Goal: Transaction & Acquisition: Book appointment/travel/reservation

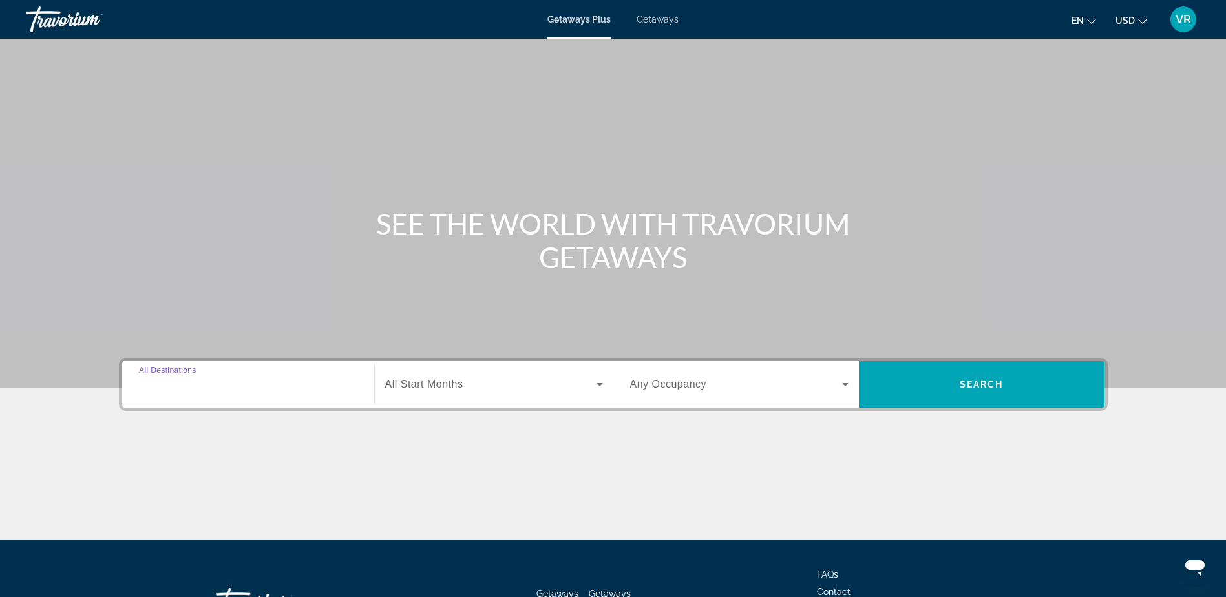
click at [258, 387] on input "Destination All Destinations" at bounding box center [248, 386] width 219 height 16
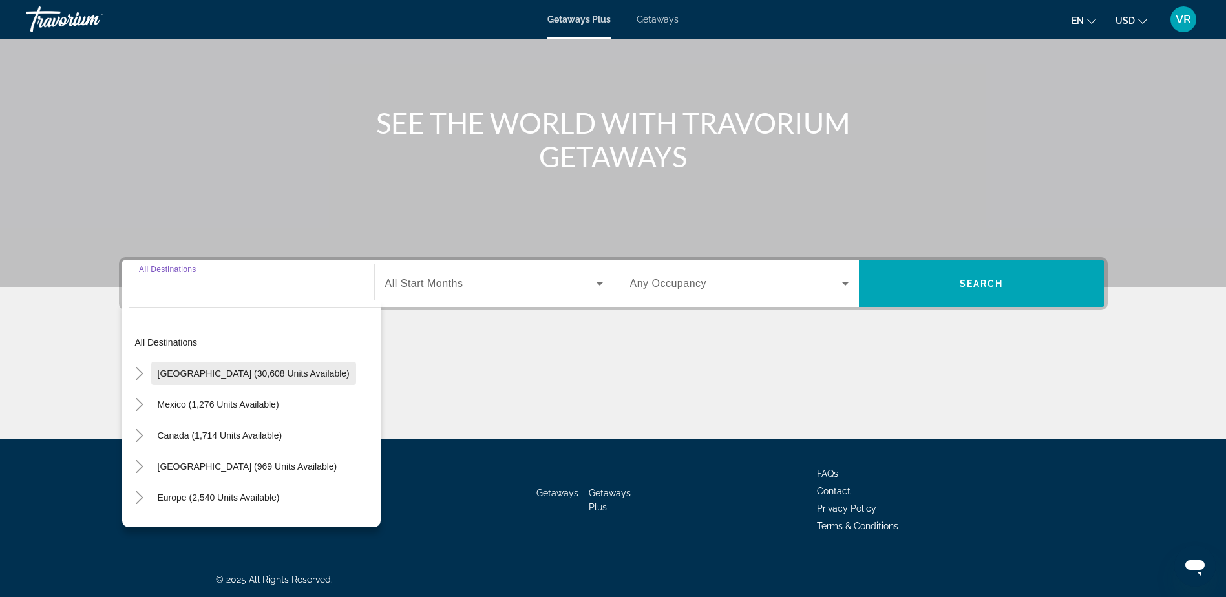
scroll to position [101, 0]
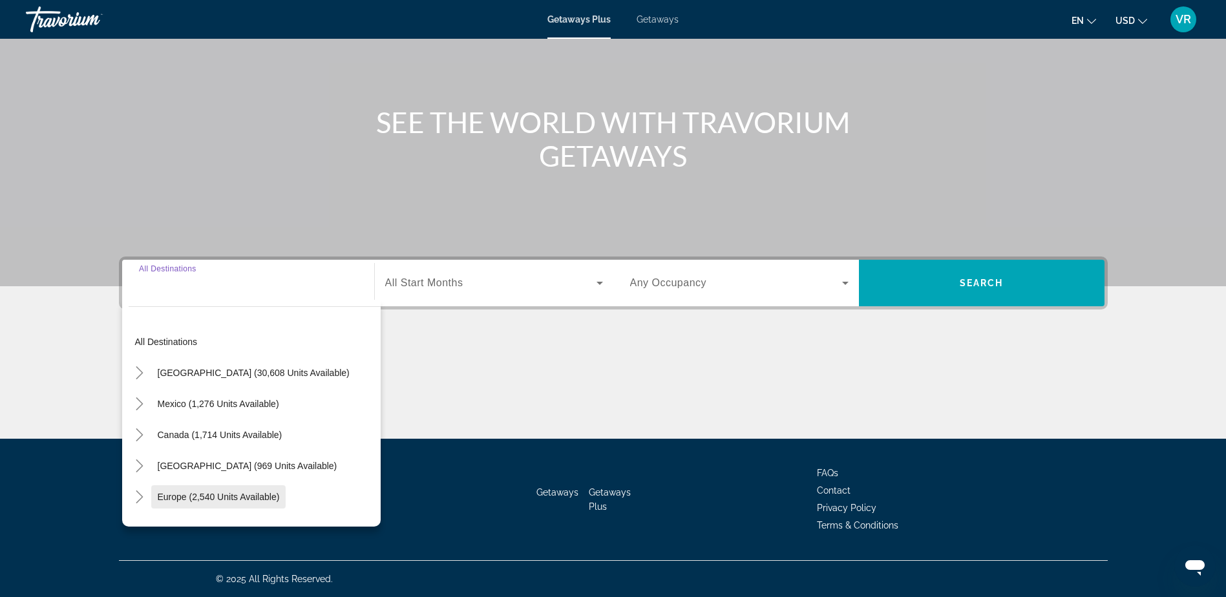
click at [261, 492] on span "Europe (2,540 units available)" at bounding box center [219, 497] width 122 height 10
type input "**********"
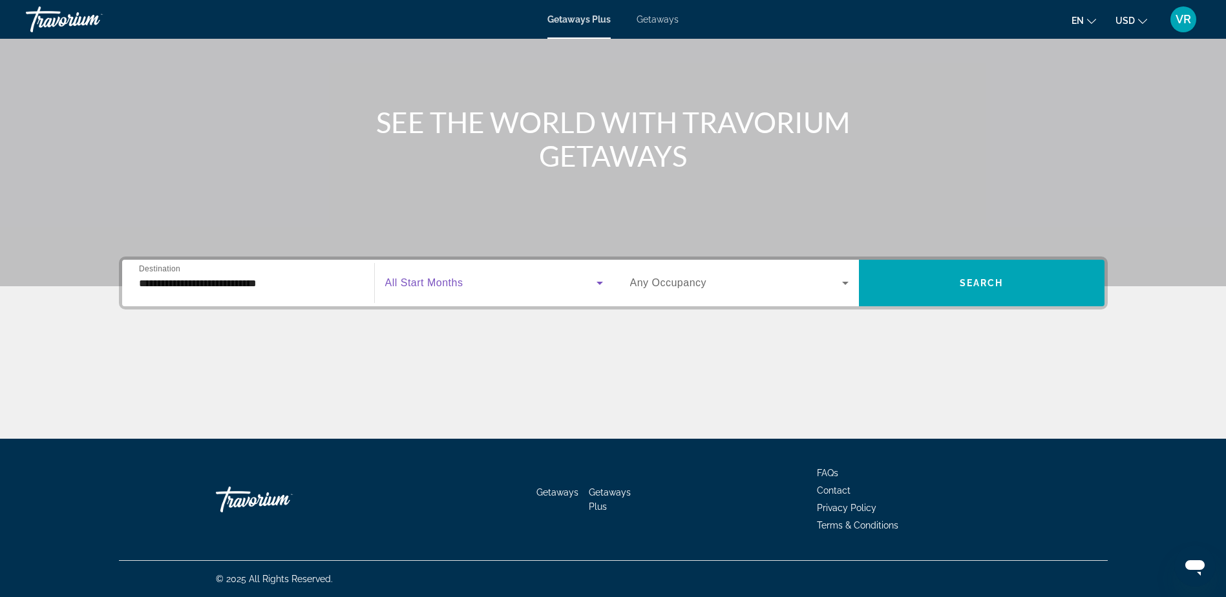
click at [531, 281] on span "Search widget" at bounding box center [490, 283] width 211 height 16
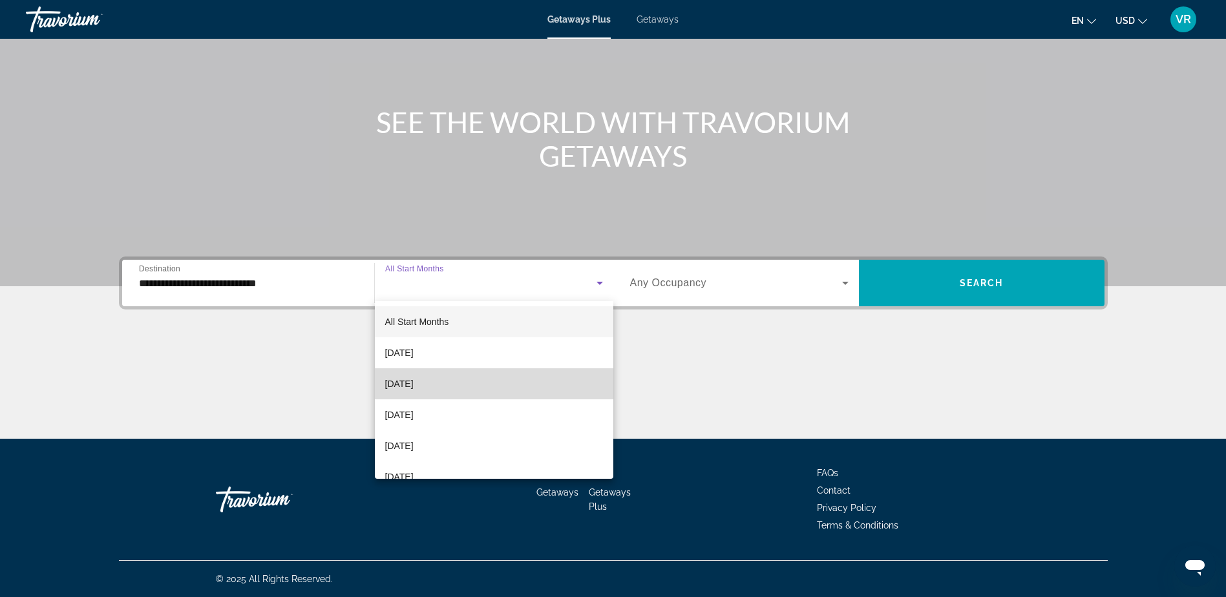
click at [507, 375] on mat-option "[DATE]" at bounding box center [494, 383] width 239 height 31
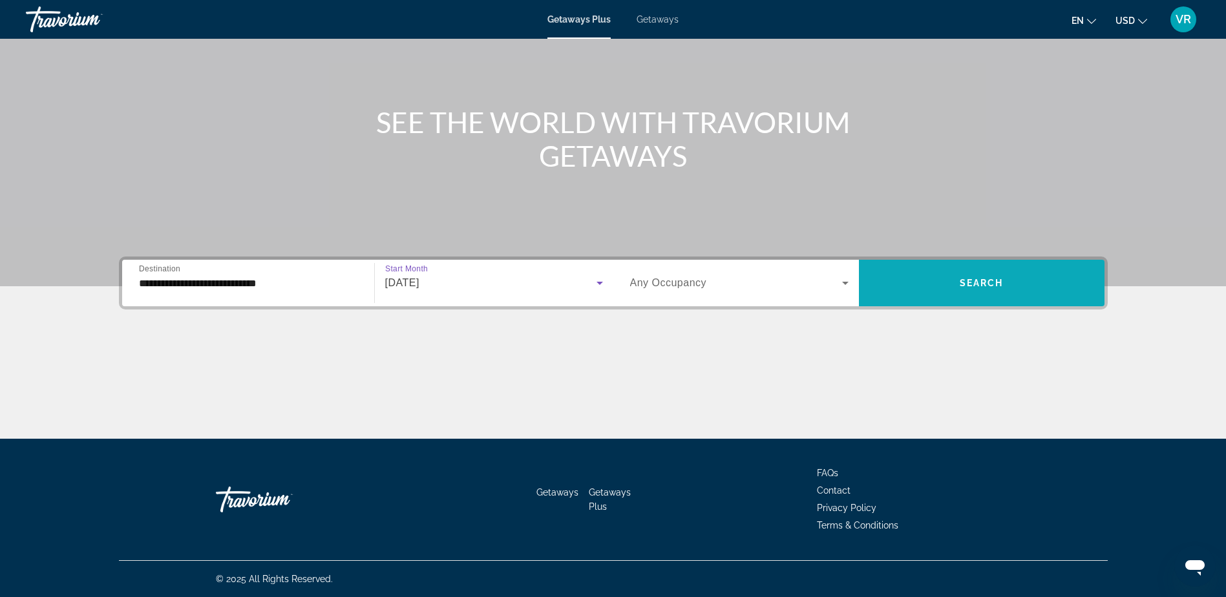
click at [963, 287] on span "Search" at bounding box center [982, 283] width 44 height 10
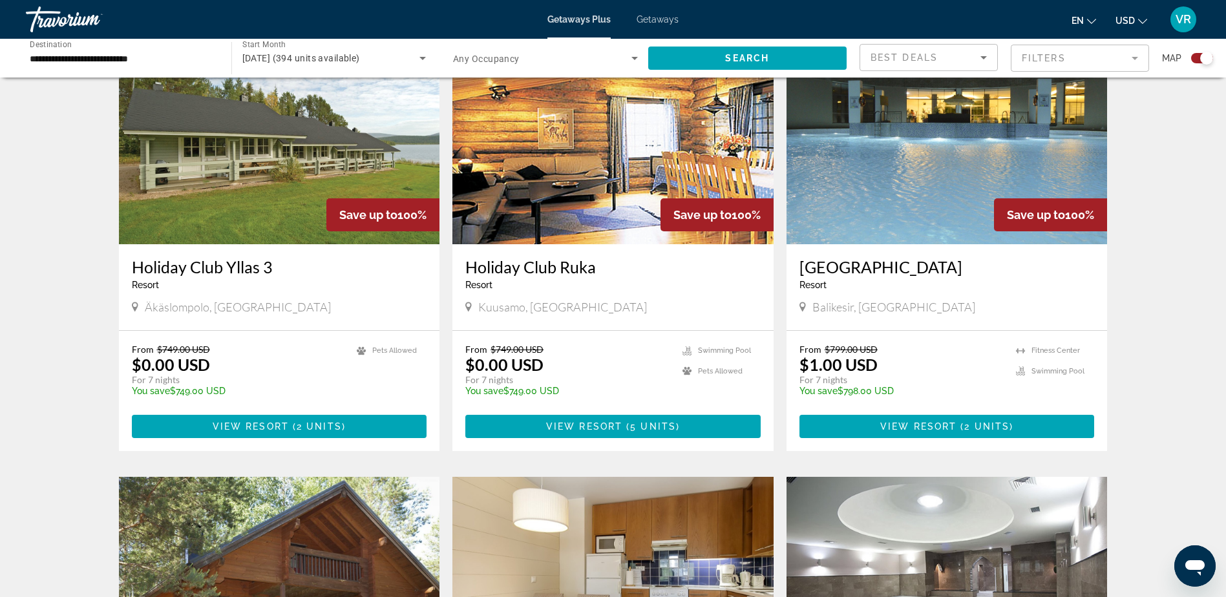
scroll to position [517, 0]
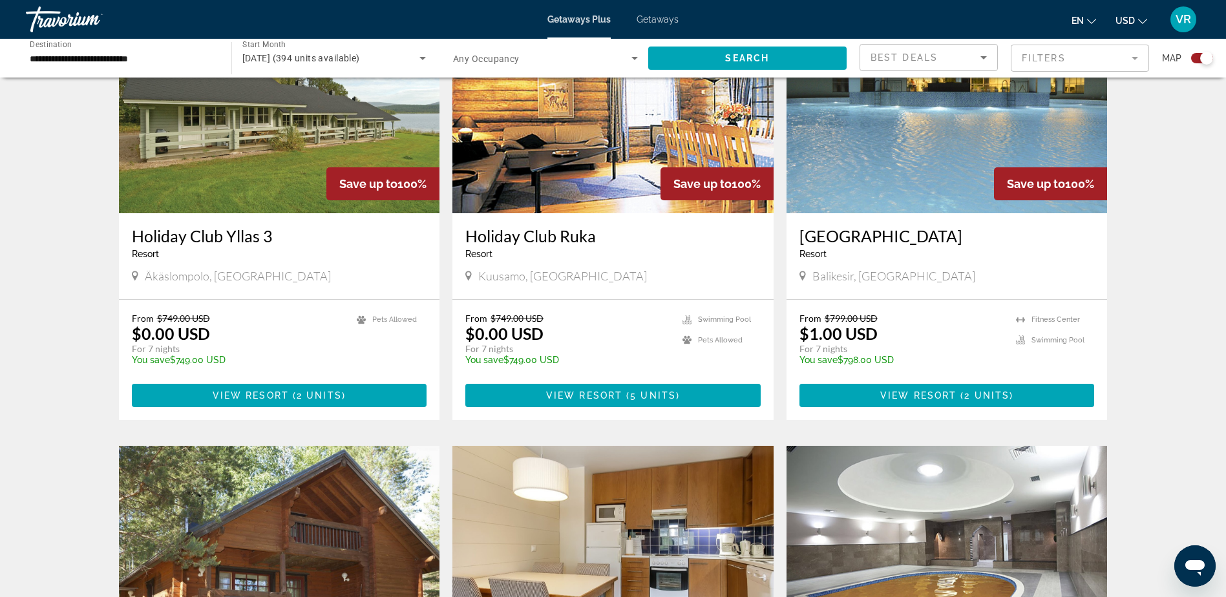
click at [833, 275] on span "Balikesir, [GEOGRAPHIC_DATA]" at bounding box center [894, 276] width 163 height 14
click at [833, 275] on span "Balikesir, Turkey" at bounding box center [894, 276] width 163 height 14
drag, startPoint x: 833, startPoint y: 275, endPoint x: 803, endPoint y: 275, distance: 30.4
click at [803, 275] on icon "Main content" at bounding box center [803, 276] width 6 height 12
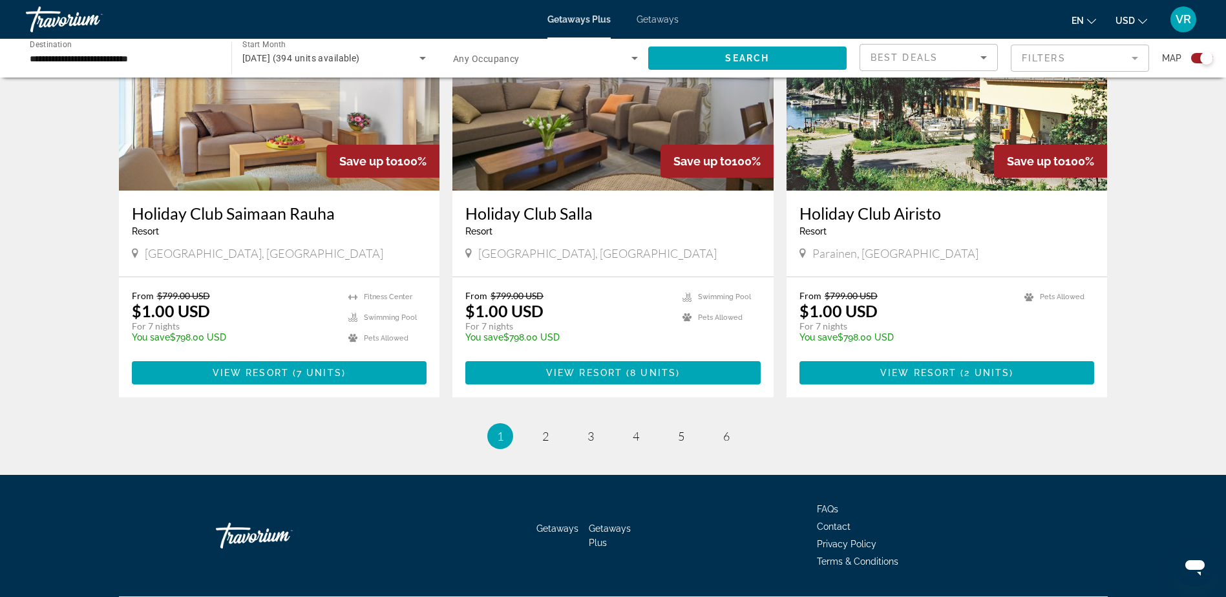
scroll to position [1895, 0]
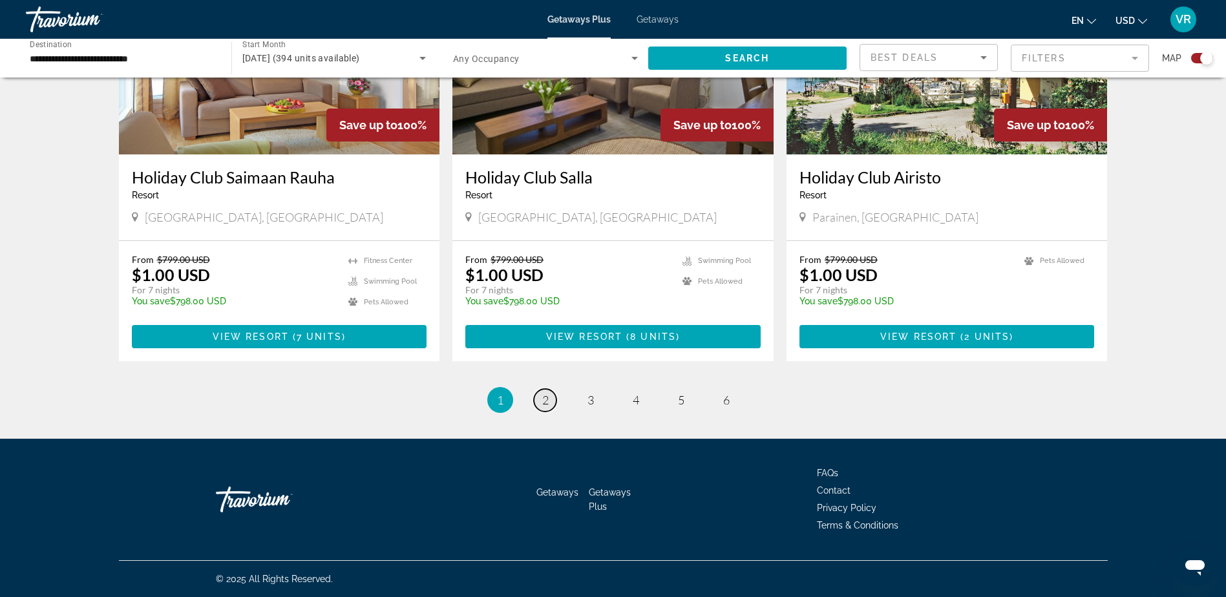
click at [549, 402] on link "page 2" at bounding box center [545, 400] width 23 height 23
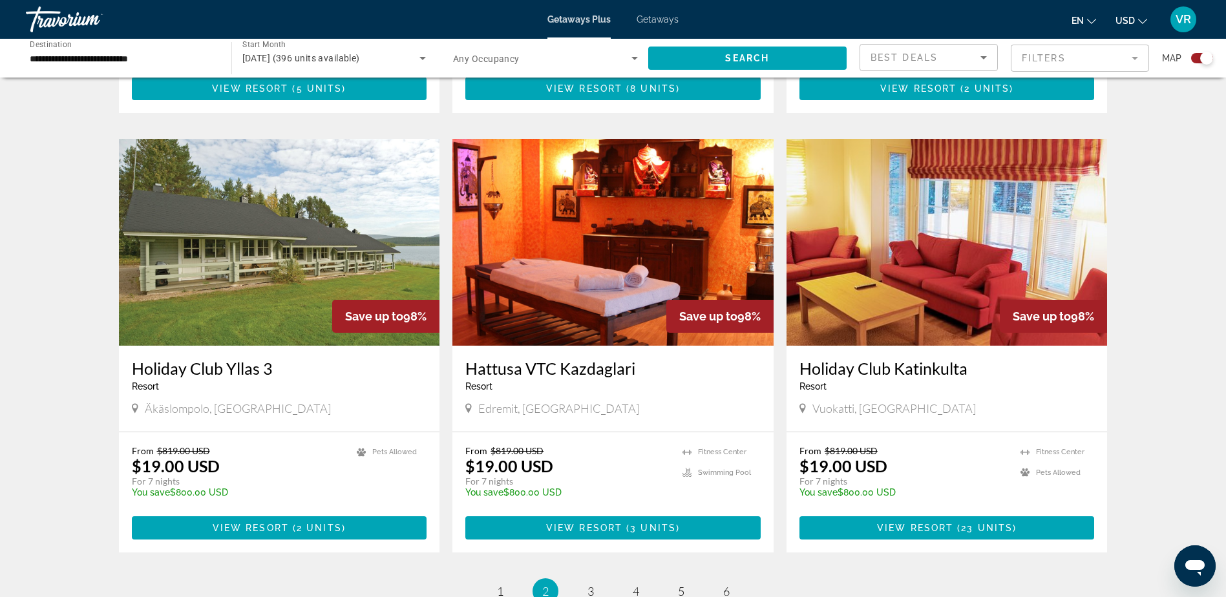
scroll to position [1745, 0]
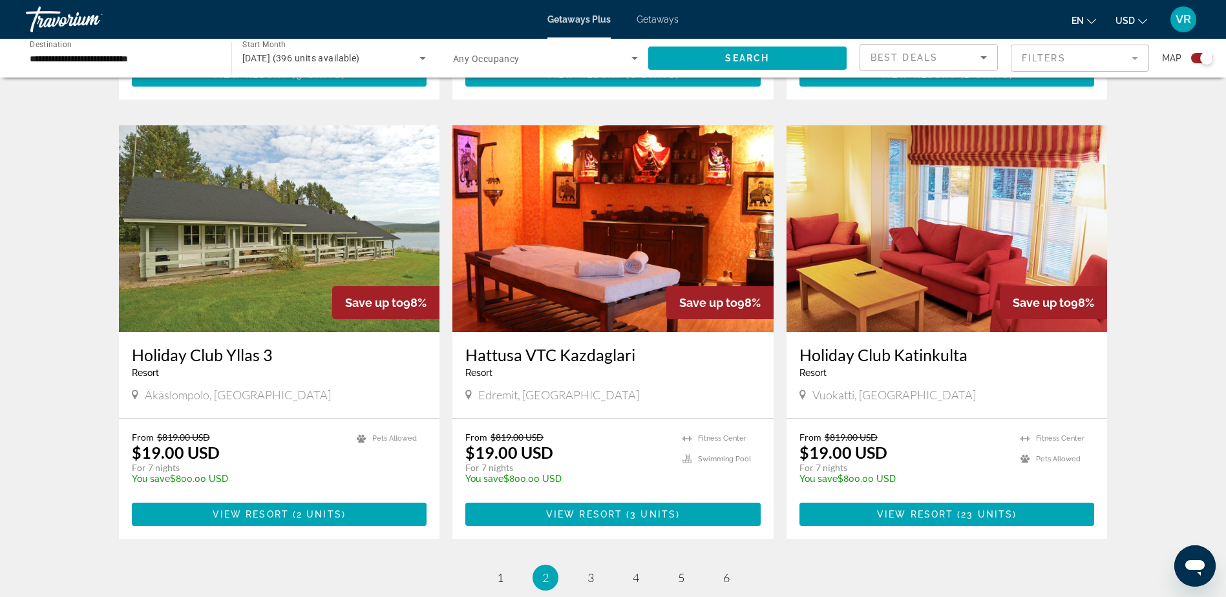
click at [628, 240] on img "Main content" at bounding box center [613, 228] width 321 height 207
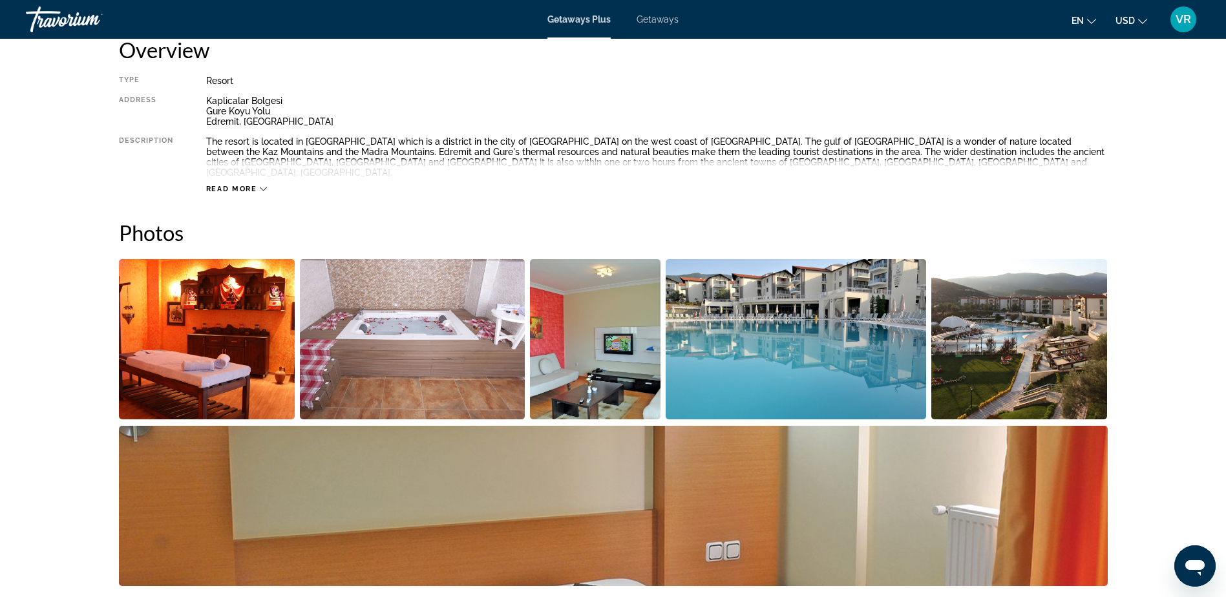
scroll to position [323, 0]
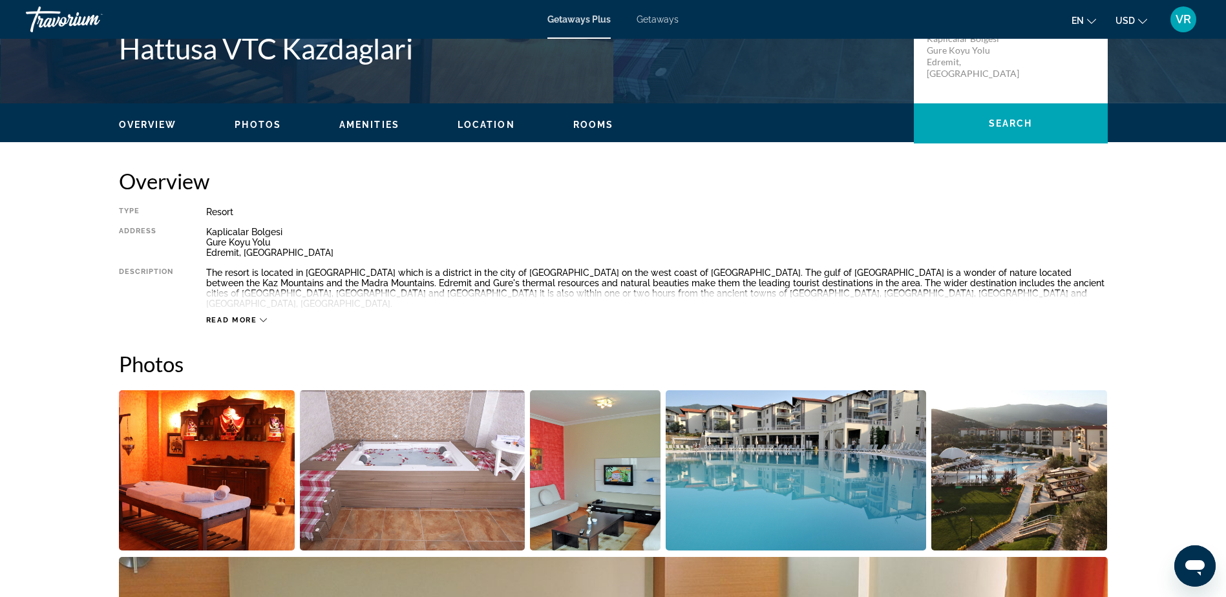
click at [487, 127] on span "Location" at bounding box center [487, 125] width 58 height 10
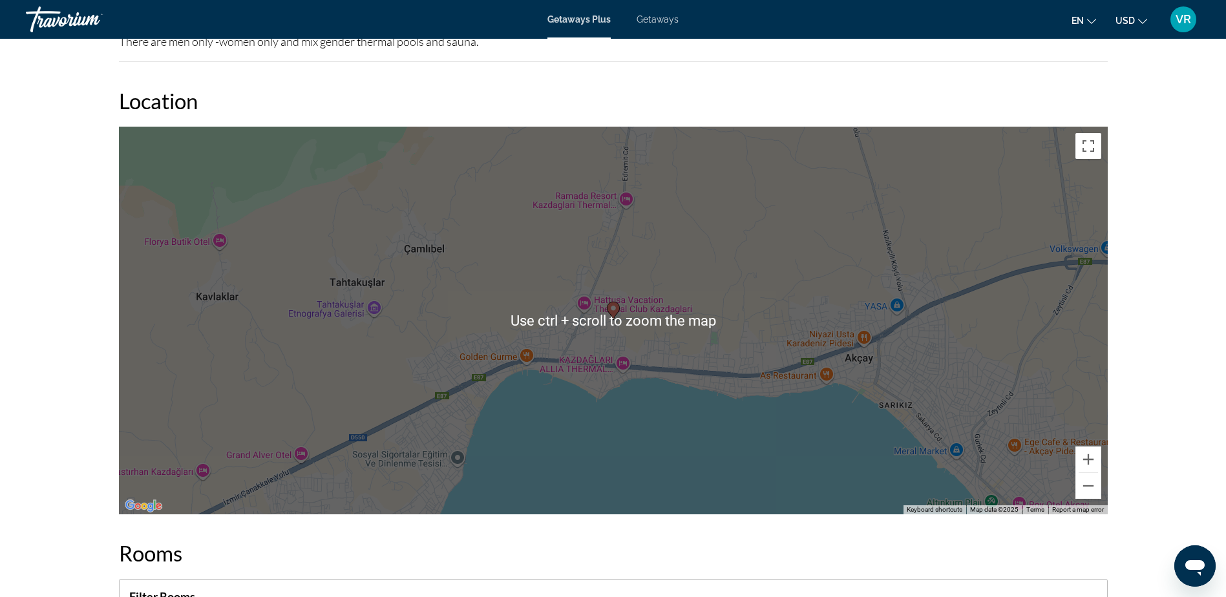
scroll to position [1798, 0]
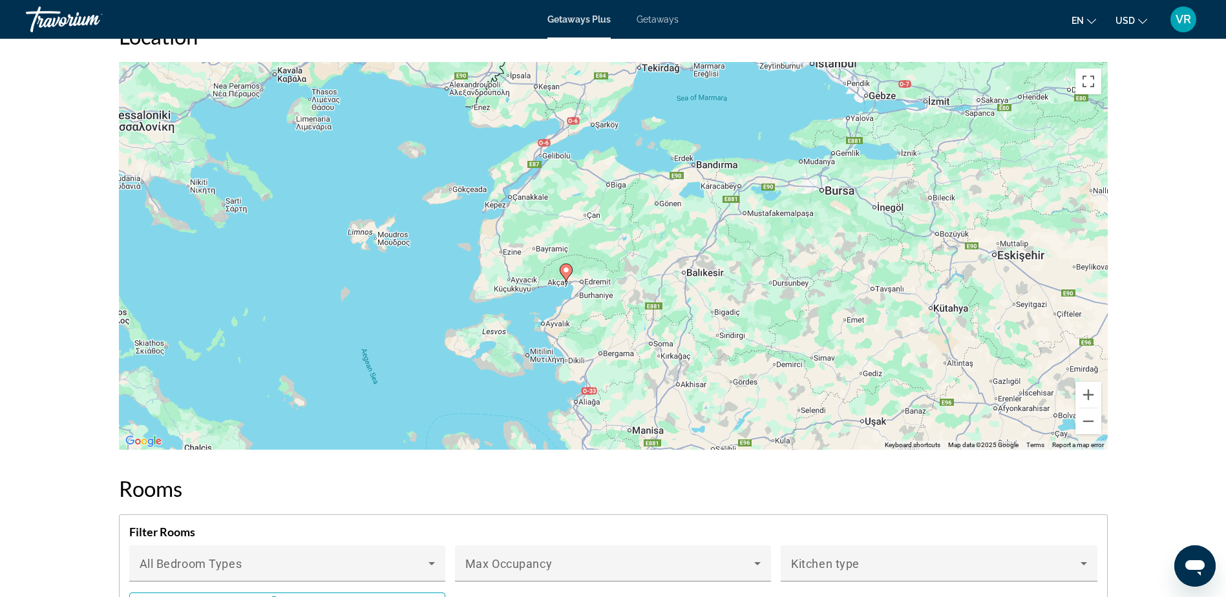
click at [566, 272] on div "To activate drag with keyboard, press Alt + Enter. Once in keyboard drag state,…" at bounding box center [613, 256] width 989 height 388
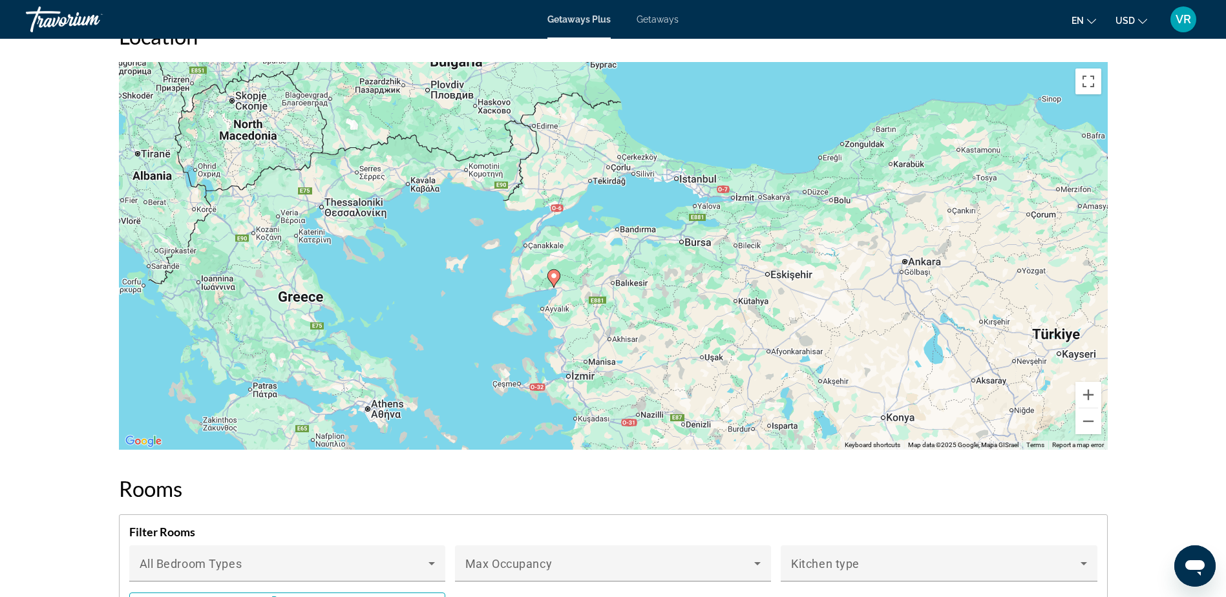
drag, startPoint x: 541, startPoint y: 284, endPoint x: 544, endPoint y: 312, distance: 27.9
click at [544, 311] on div "To activate drag with keyboard, press Alt + Enter. Once in keyboard drag state,…" at bounding box center [613, 256] width 989 height 388
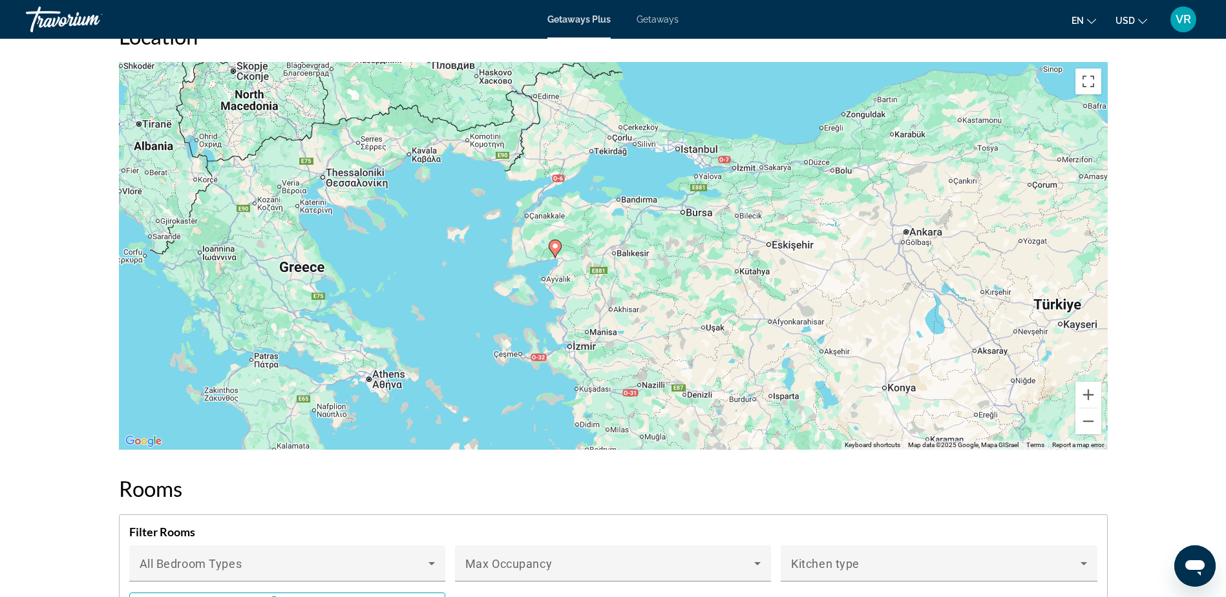
drag, startPoint x: 548, startPoint y: 356, endPoint x: 544, endPoint y: 278, distance: 77.7
click at [544, 278] on div "To activate drag with keyboard, press Alt + Enter. Once in keyboard drag state,…" at bounding box center [613, 256] width 989 height 388
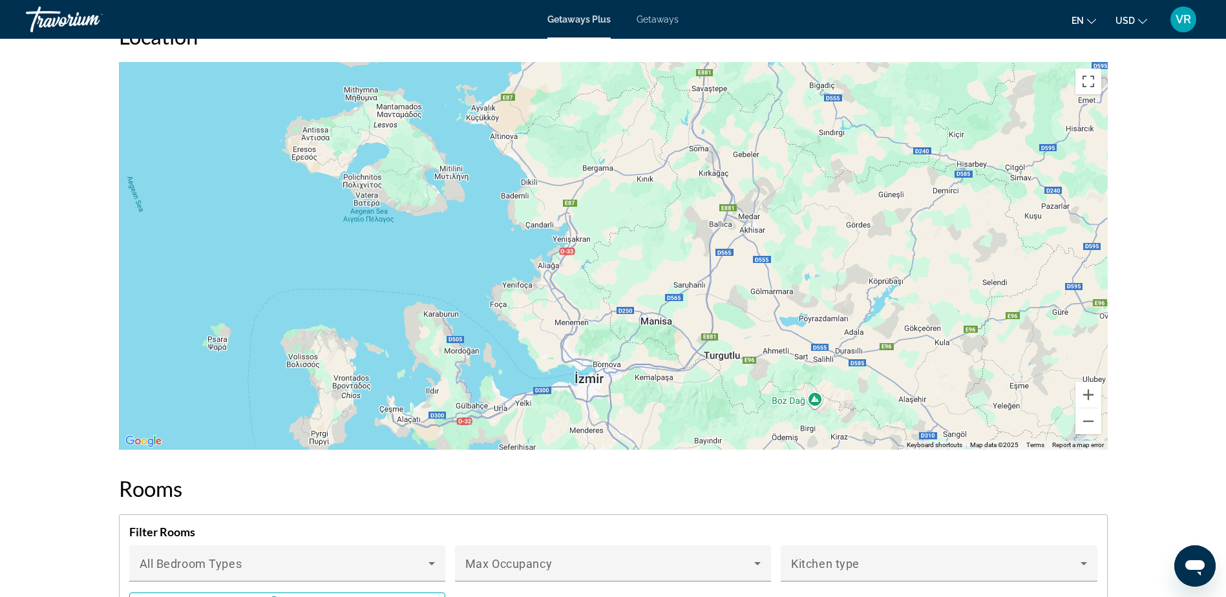
click at [563, 326] on div "To activate drag with keyboard, press Alt + Enter. Once in keyboard drag state,…" at bounding box center [613, 256] width 989 height 388
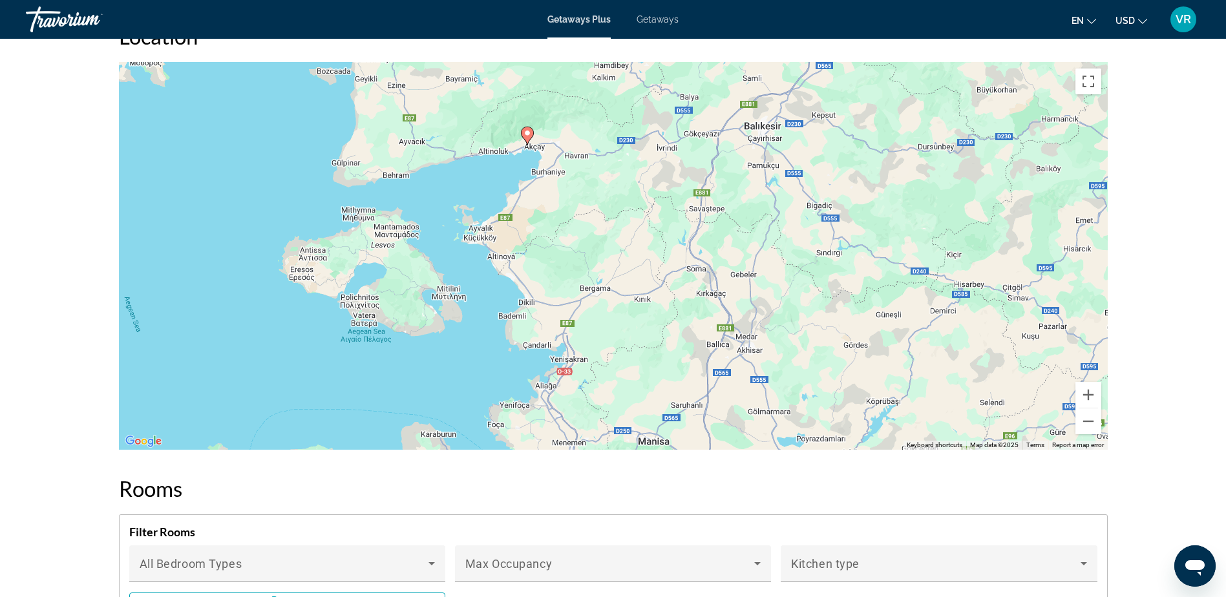
drag, startPoint x: 556, startPoint y: 277, endPoint x: 524, endPoint y: 350, distance: 79.0
click at [550, 389] on div "To activate drag with keyboard, press Alt + Enter. Once in keyboard drag state,…" at bounding box center [613, 256] width 989 height 388
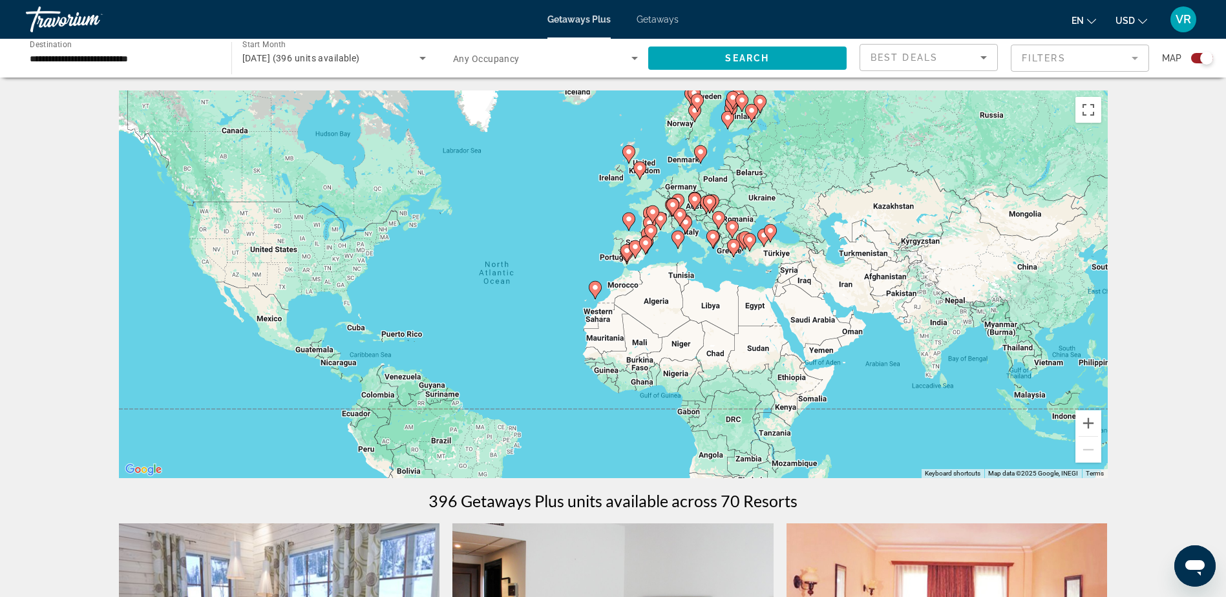
drag, startPoint x: 795, startPoint y: 246, endPoint x: 704, endPoint y: 250, distance: 90.6
click at [704, 250] on div "To activate drag with keyboard, press Alt + Enter. Once in keyboard drag state,…" at bounding box center [613, 285] width 989 height 388
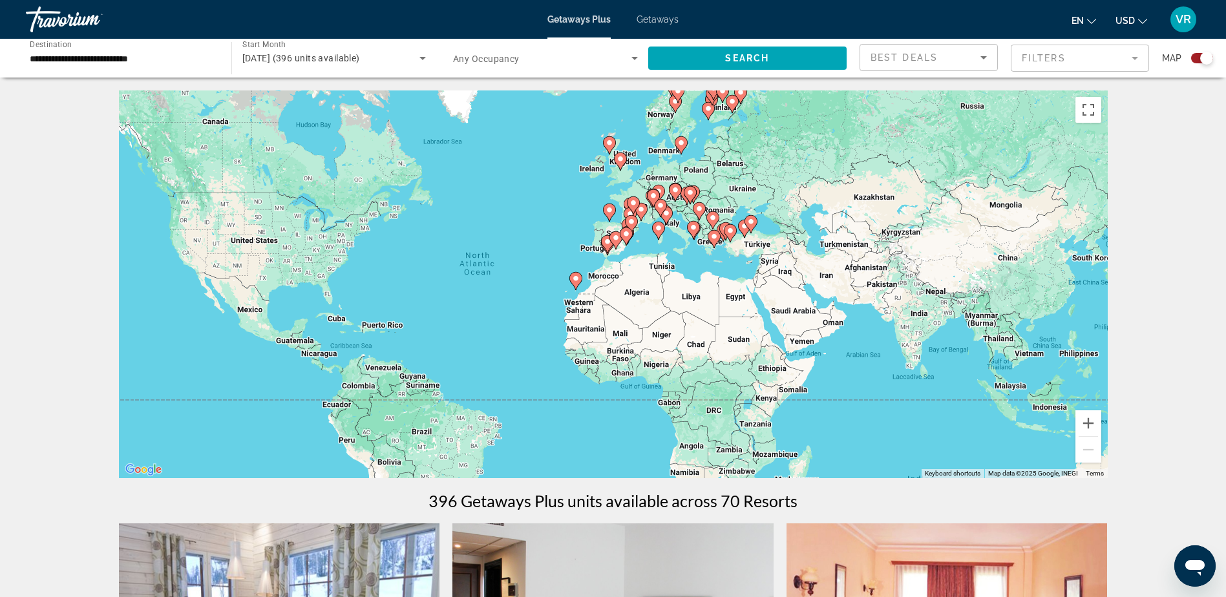
click at [712, 202] on div "To activate drag with keyboard, press Alt + Enter. Once in keyboard drag state,…" at bounding box center [613, 285] width 989 height 388
click at [574, 281] on image "Main content" at bounding box center [576, 279] width 8 height 8
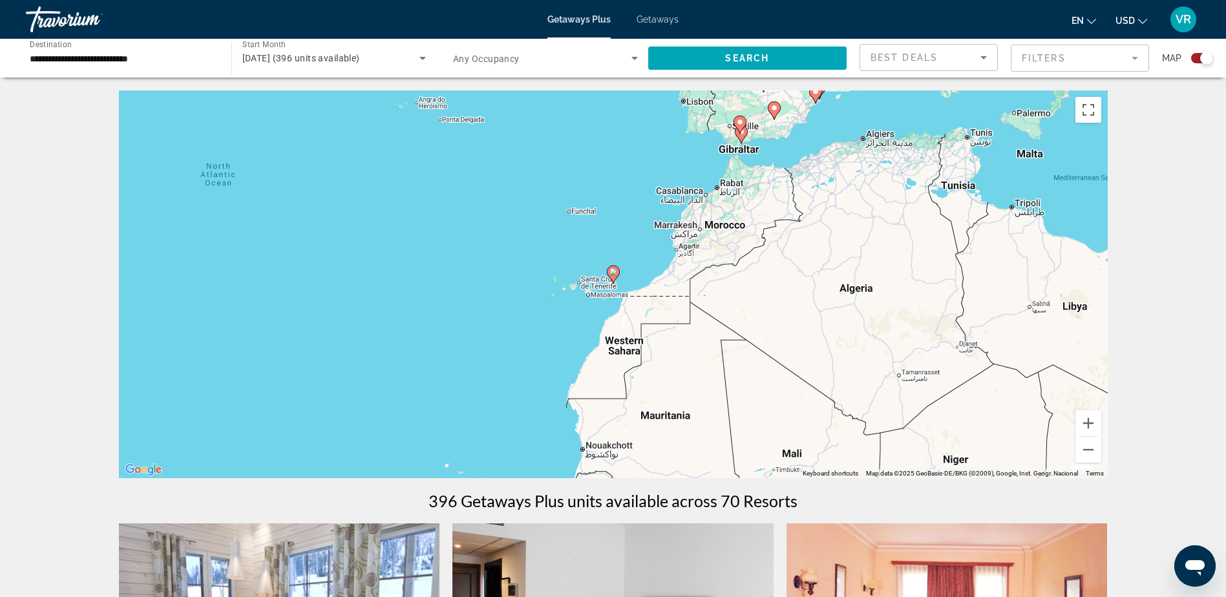
click at [613, 275] on image "Main content" at bounding box center [614, 272] width 8 height 8
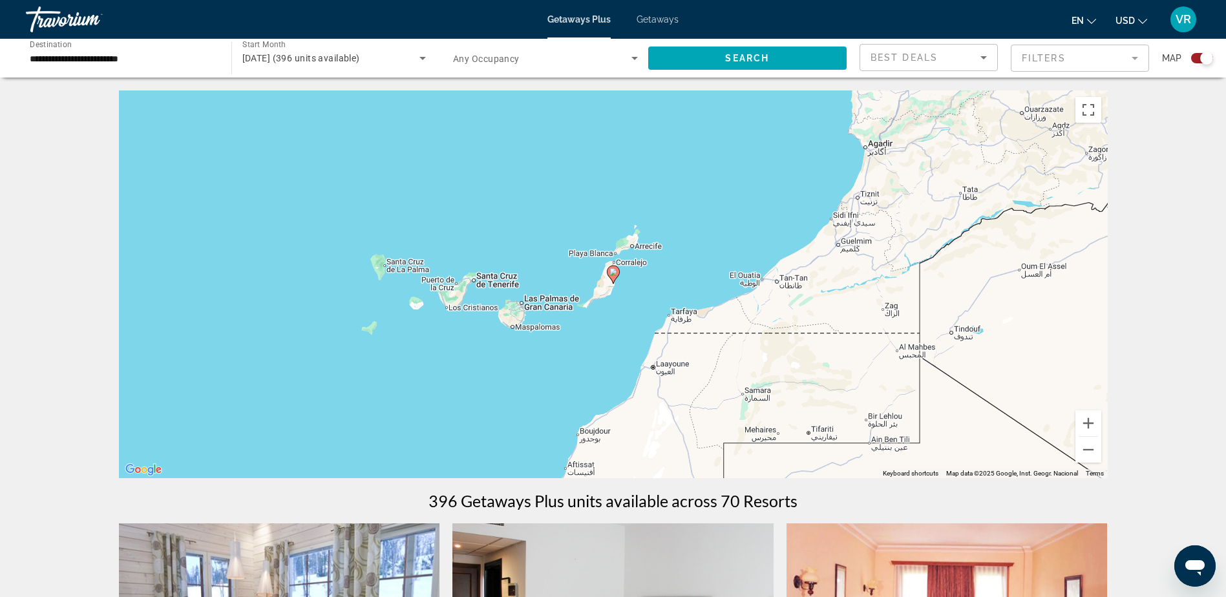
click at [613, 275] on image "Main content" at bounding box center [614, 272] width 8 height 8
type input "**********"
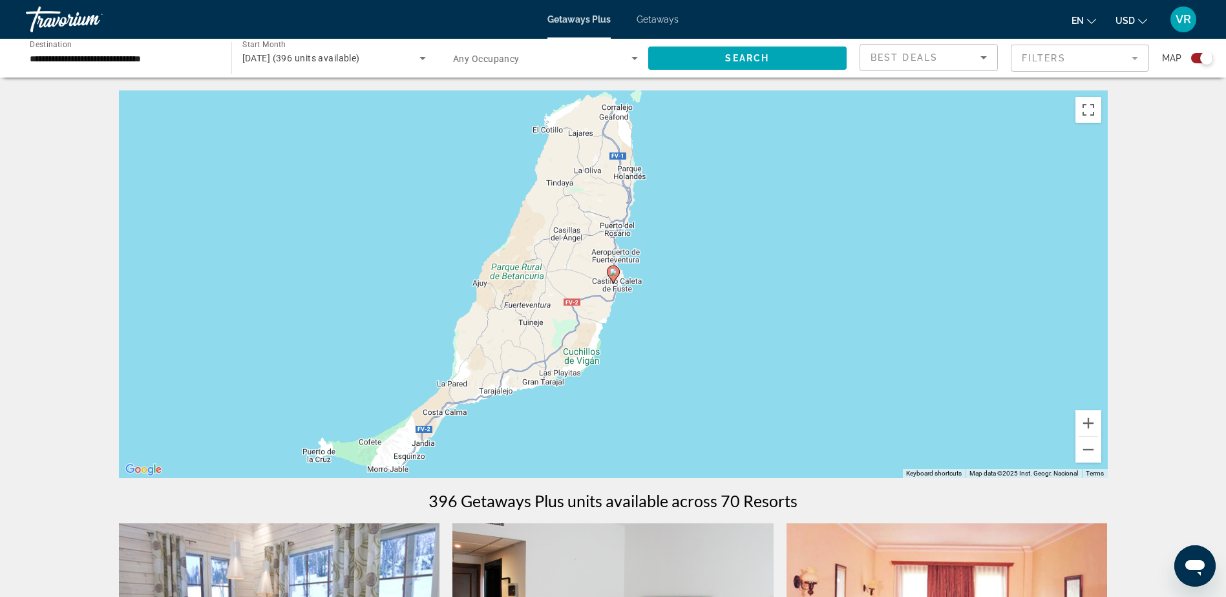
click at [612, 274] on image "Main content" at bounding box center [614, 272] width 8 height 8
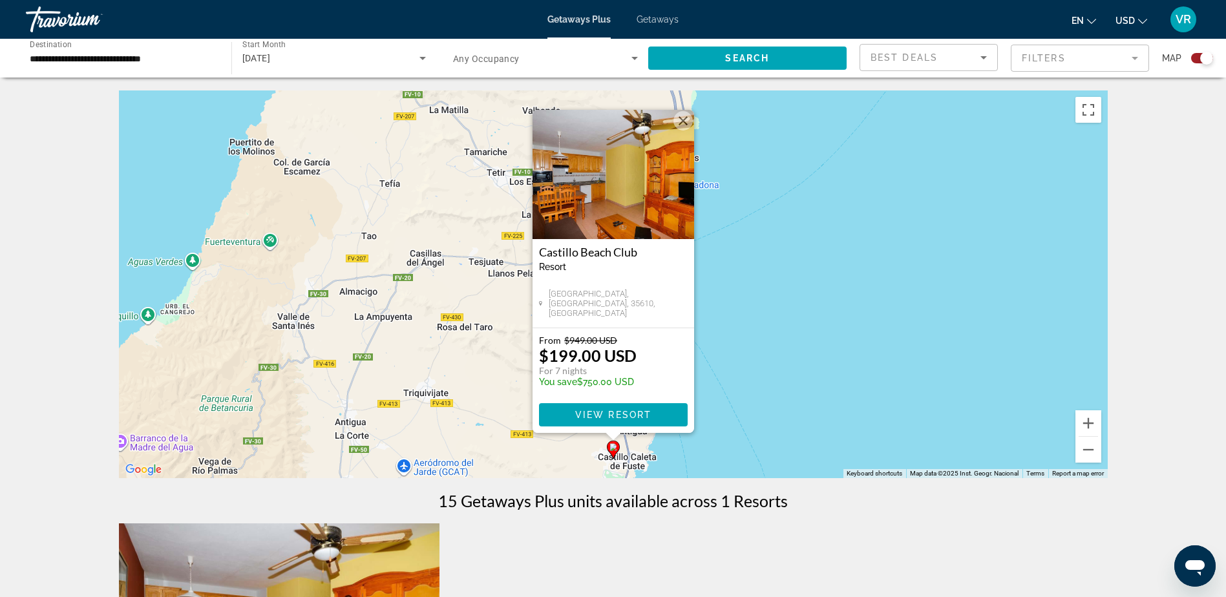
click at [750, 304] on div "To activate drag with keyboard, press Alt + Enter. Once in keyboard drag state,…" at bounding box center [613, 285] width 989 height 388
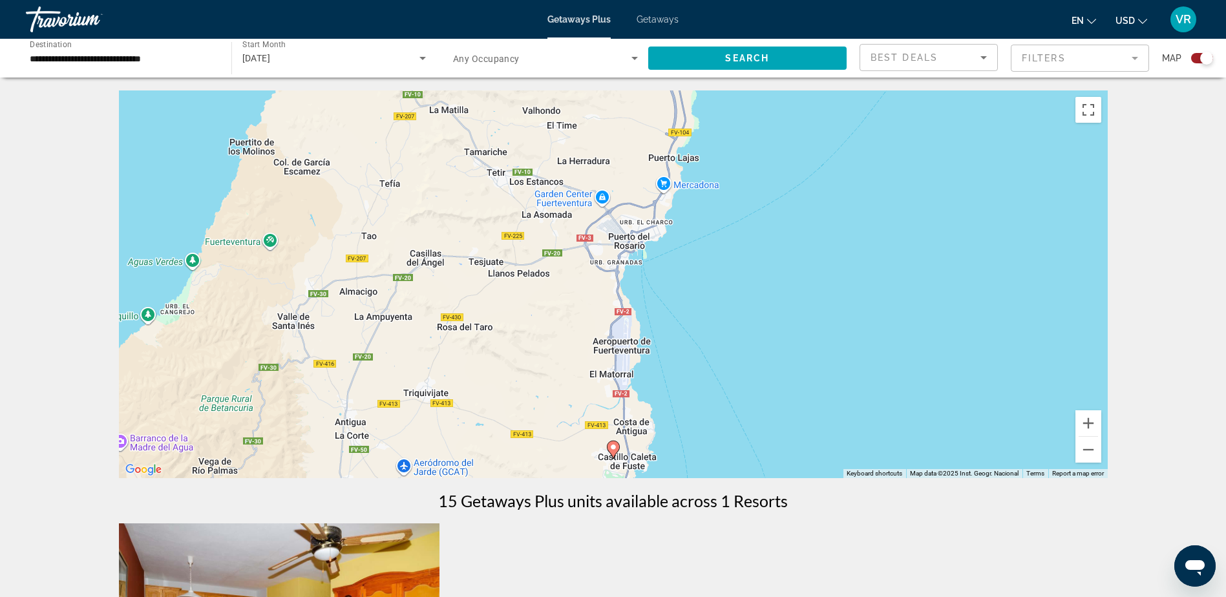
click at [610, 447] on image "Main content" at bounding box center [614, 447] width 8 height 8
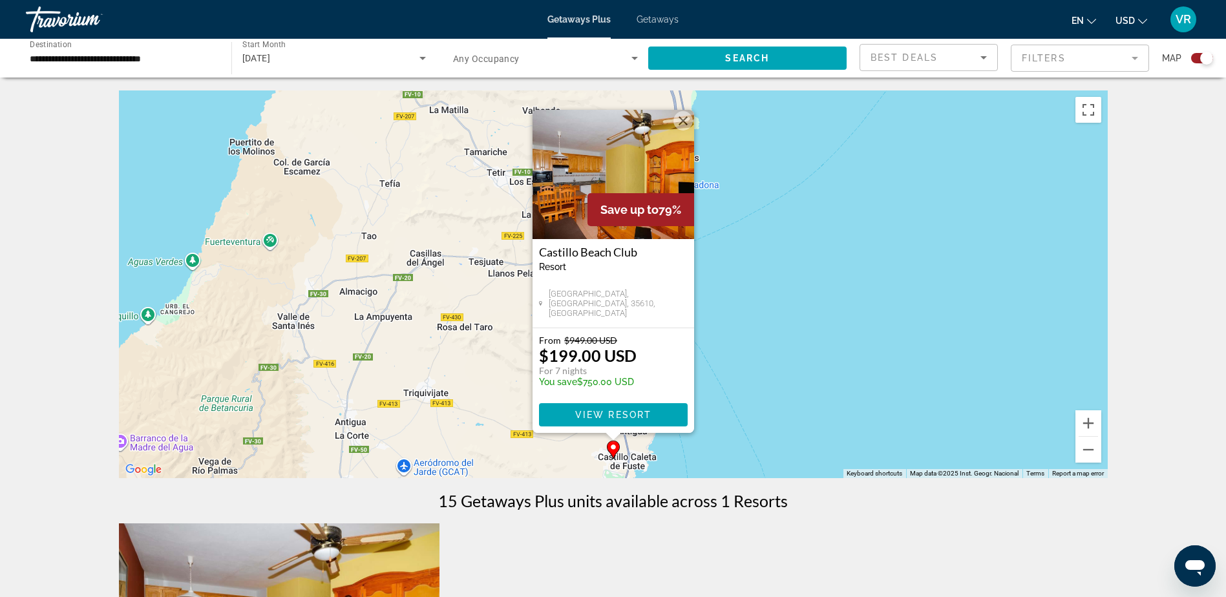
click at [774, 376] on div "To activate drag with keyboard, press Alt + Enter. Once in keyboard drag state,…" at bounding box center [613, 285] width 989 height 388
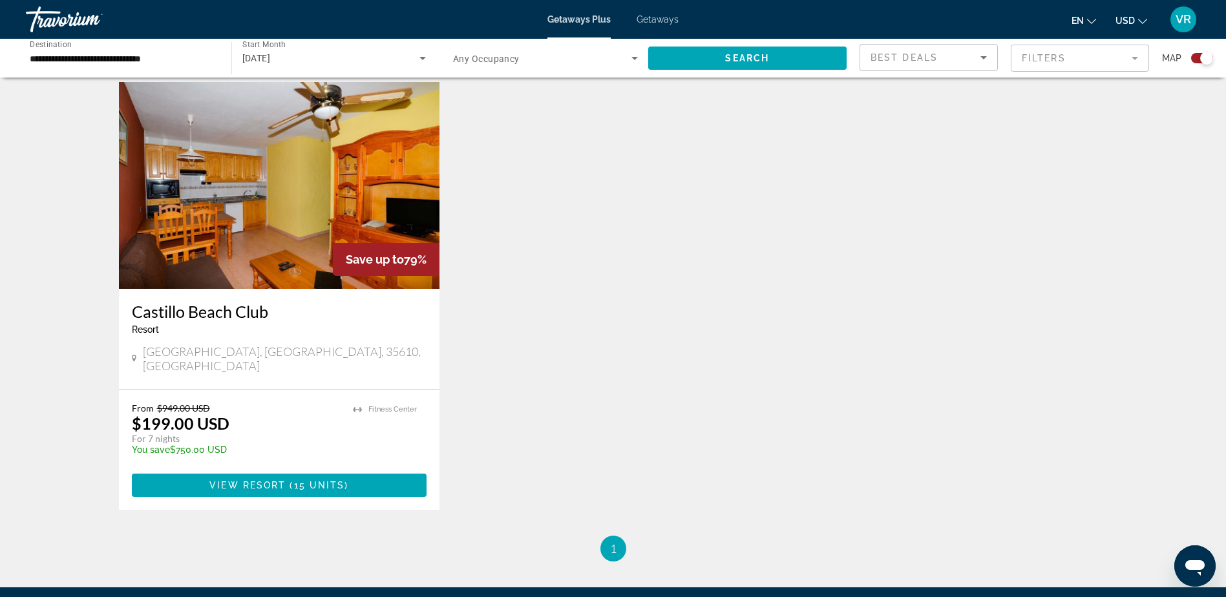
scroll to position [382, 0]
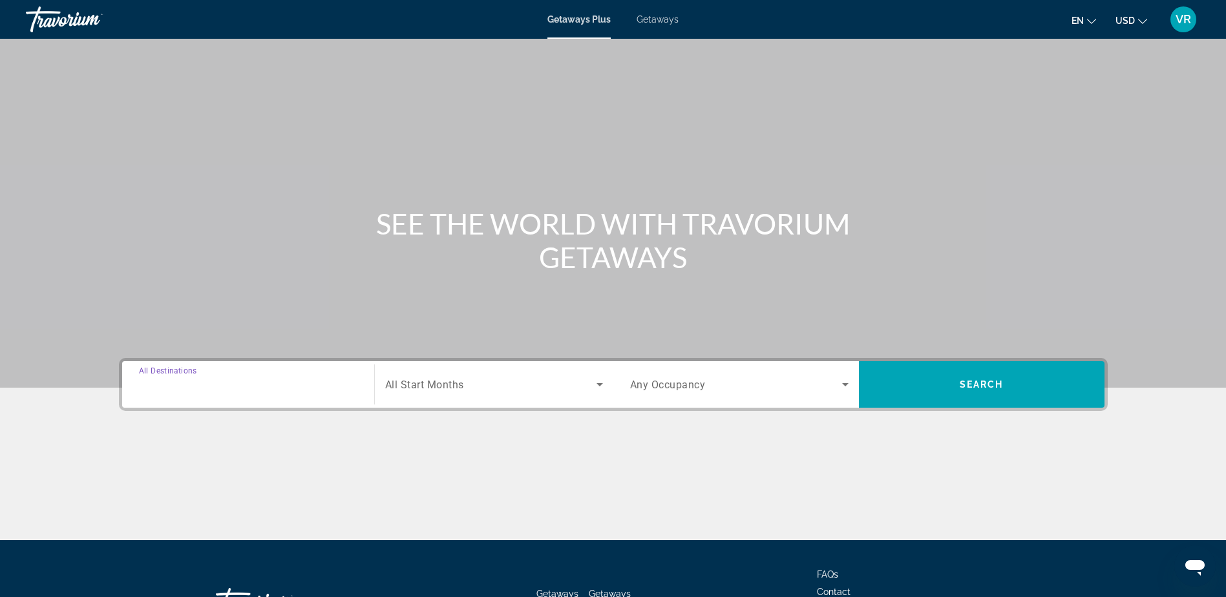
click at [222, 386] on input "Destination All Destinations" at bounding box center [248, 386] width 219 height 16
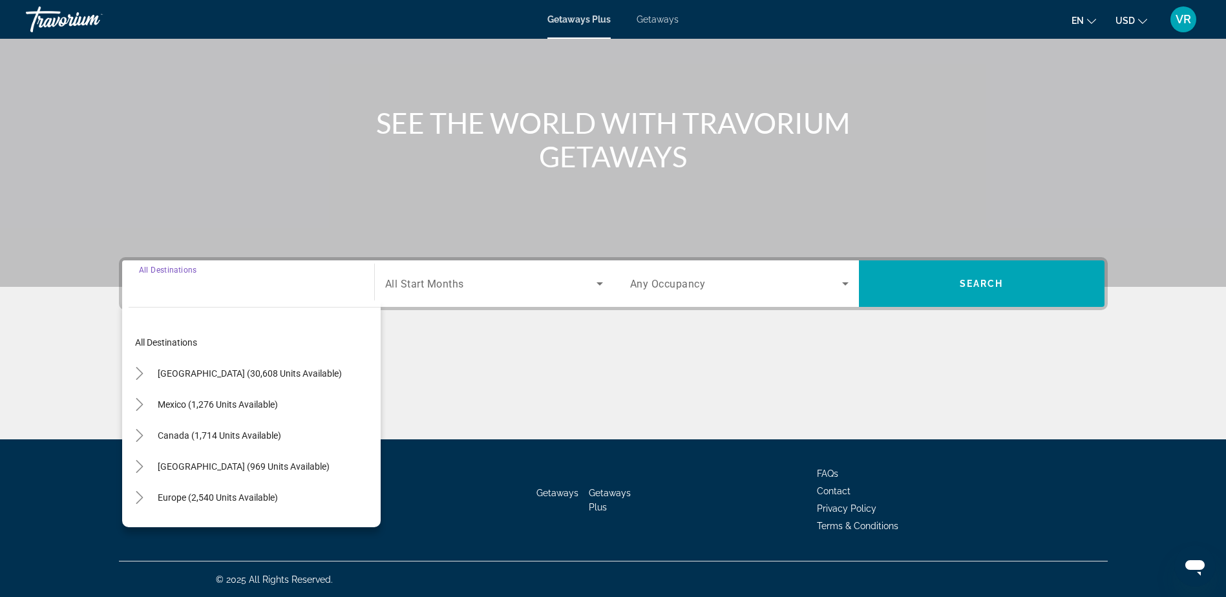
scroll to position [101, 0]
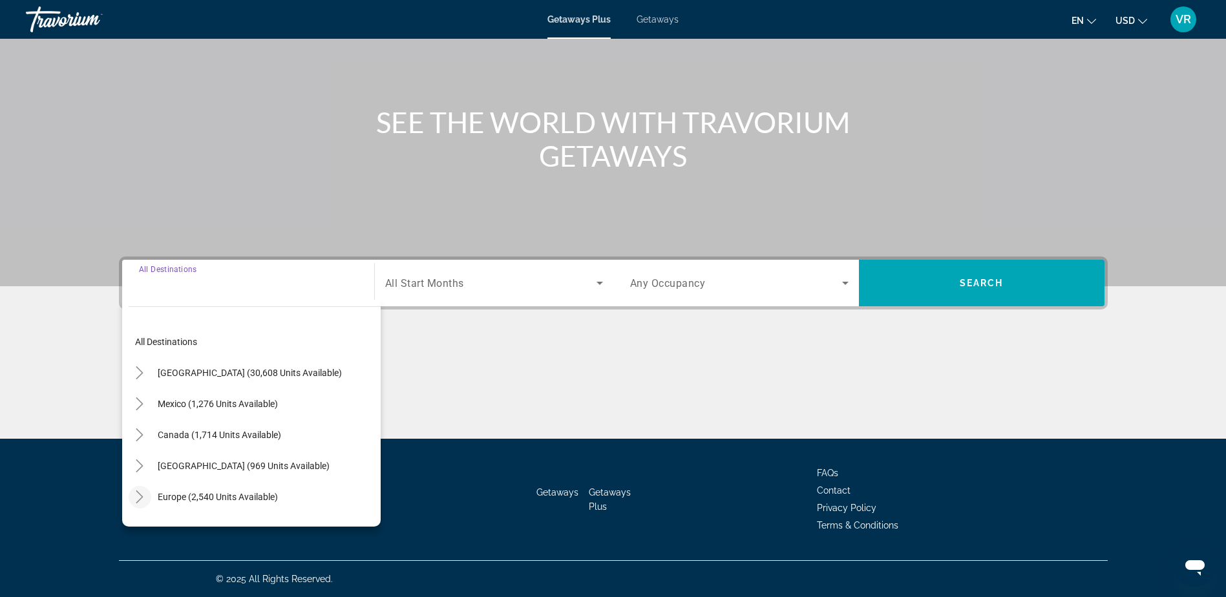
click at [147, 494] on mat-icon "Toggle Europe (2,540 units available)" at bounding box center [140, 497] width 23 height 23
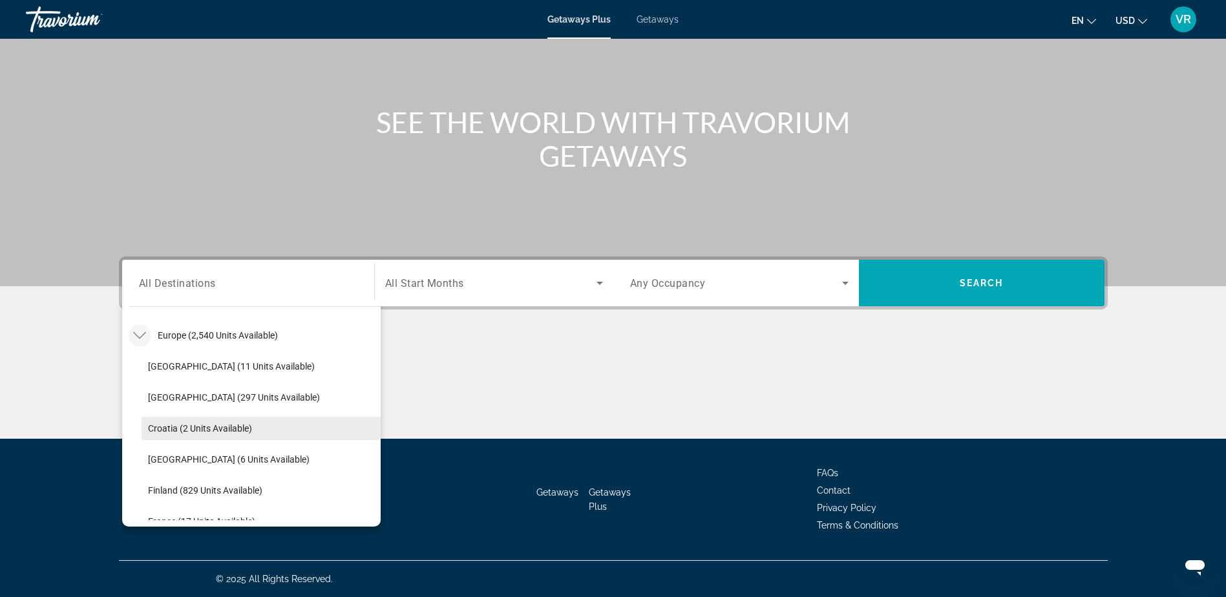
click at [173, 429] on span "Croatia (2 units available)" at bounding box center [200, 428] width 104 height 10
type input "**********"
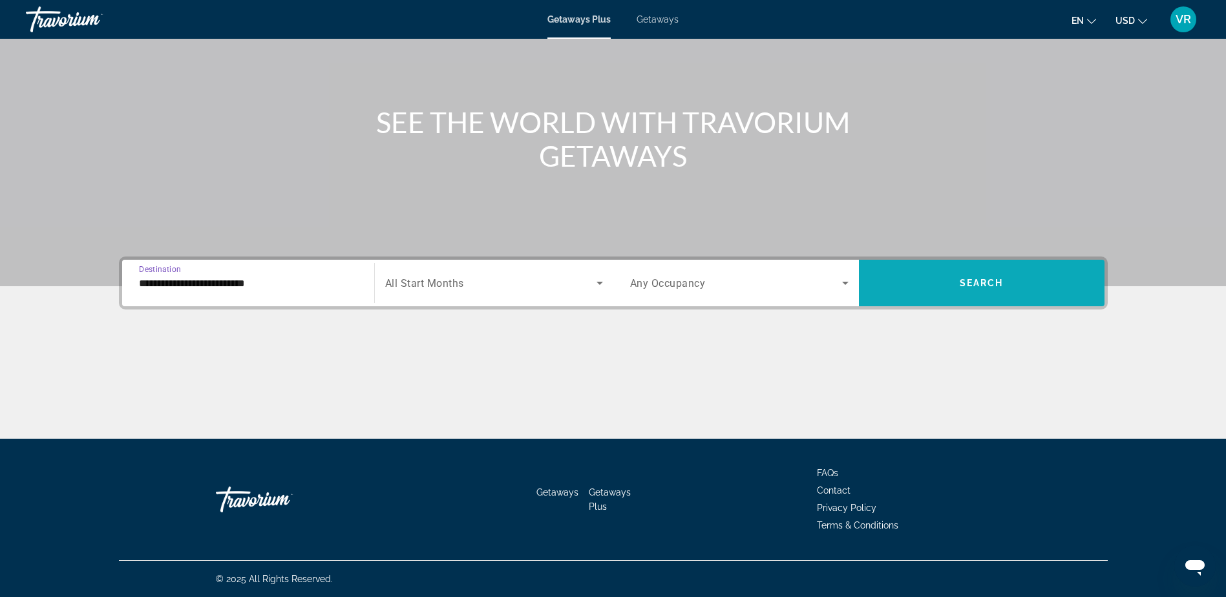
click at [996, 284] on span "Search" at bounding box center [982, 283] width 44 height 10
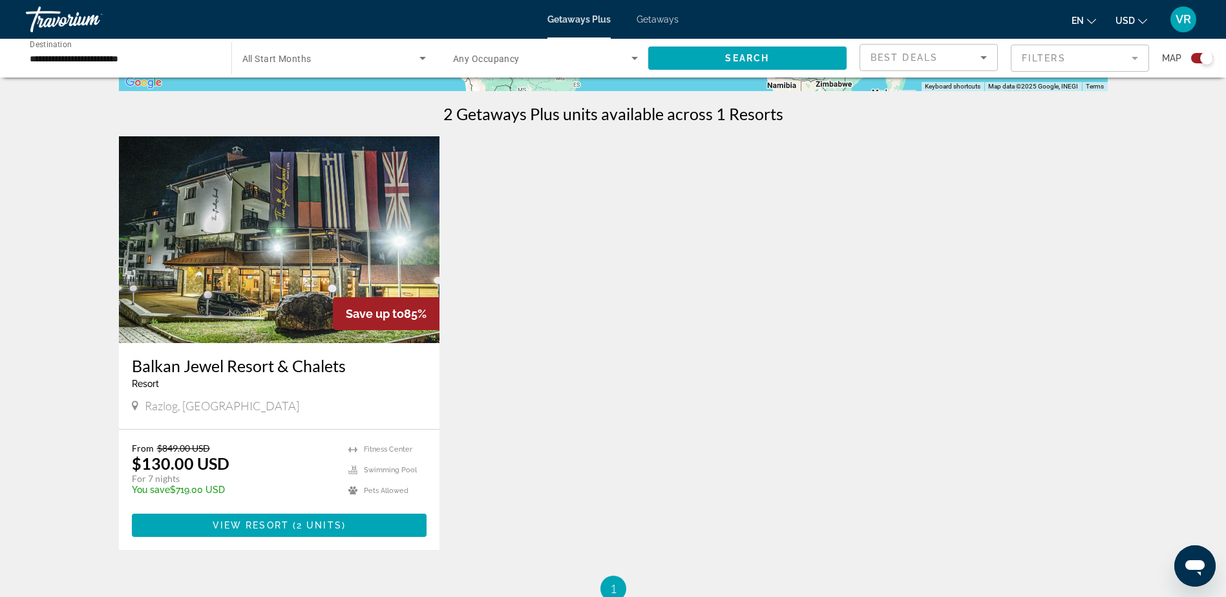
scroll to position [388, 0]
click at [291, 519] on span "Main content" at bounding box center [279, 524] width 295 height 31
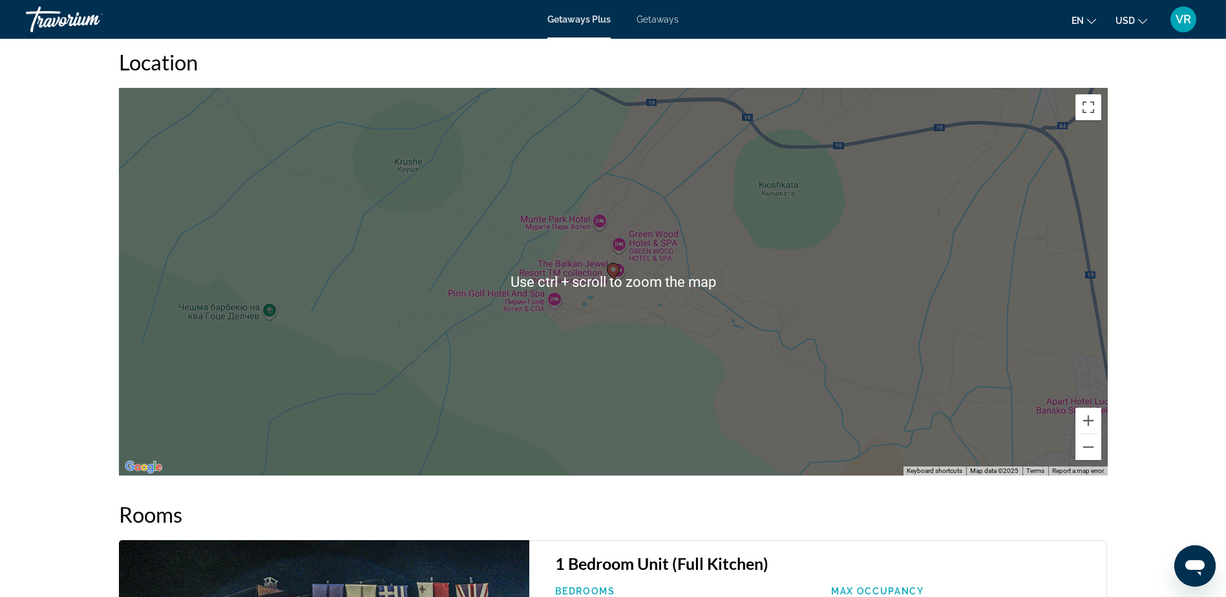
scroll to position [1487, 0]
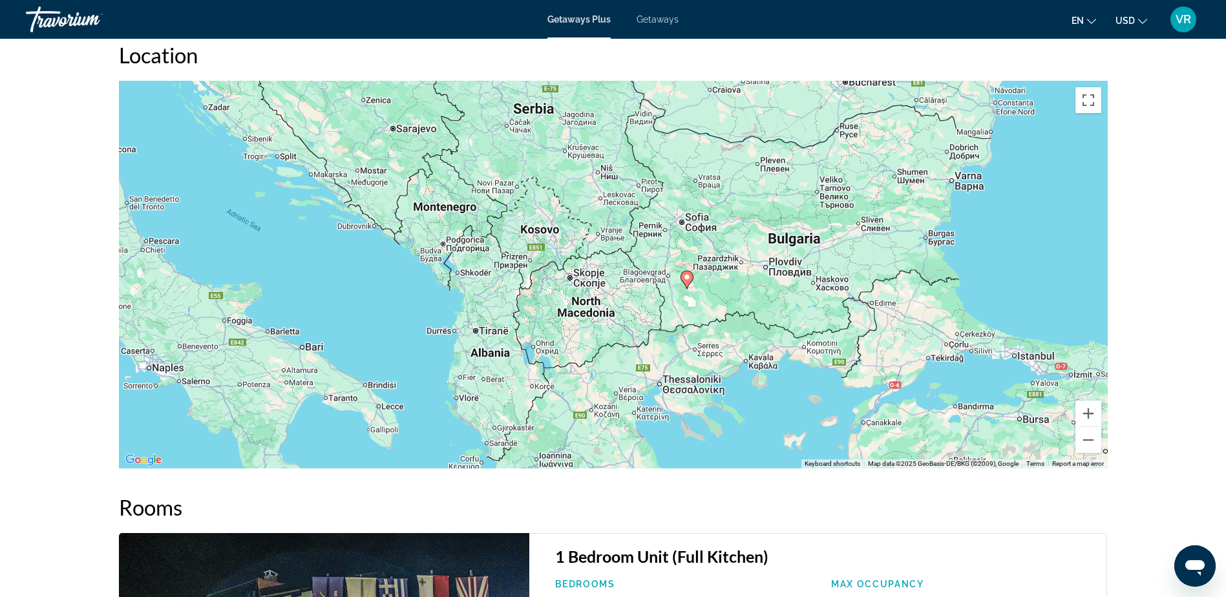
click at [688, 290] on div "To activate drag with keyboard, press Alt + Enter. Once in keyboard drag state,…" at bounding box center [613, 275] width 989 height 388
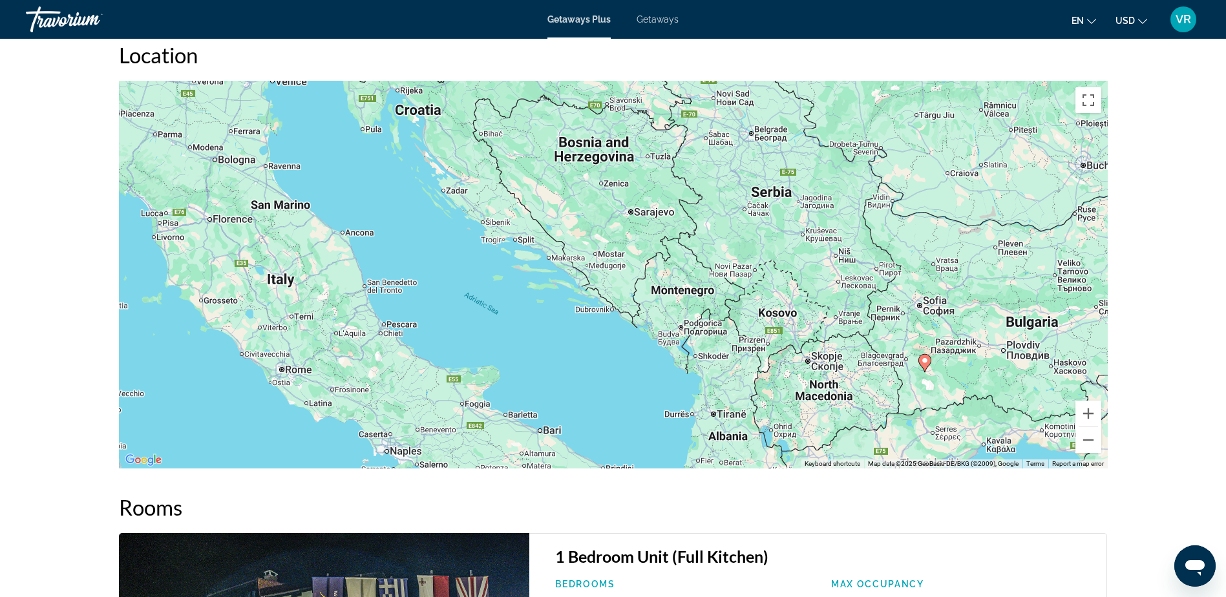
drag, startPoint x: 493, startPoint y: 246, endPoint x: 731, endPoint y: 331, distance: 252.7
click at [731, 331] on div "To activate drag with keyboard, press Alt + Enter. Once in keyboard drag state,…" at bounding box center [613, 275] width 989 height 388
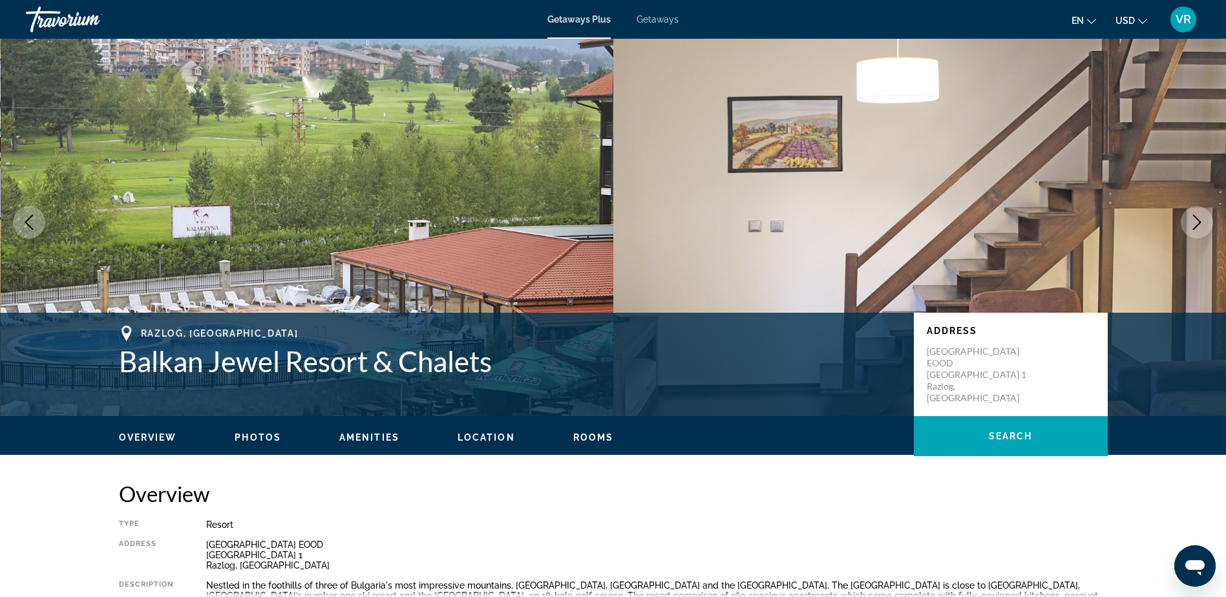
scroll to position [0, 0]
